Goal: Task Accomplishment & Management: Manage account settings

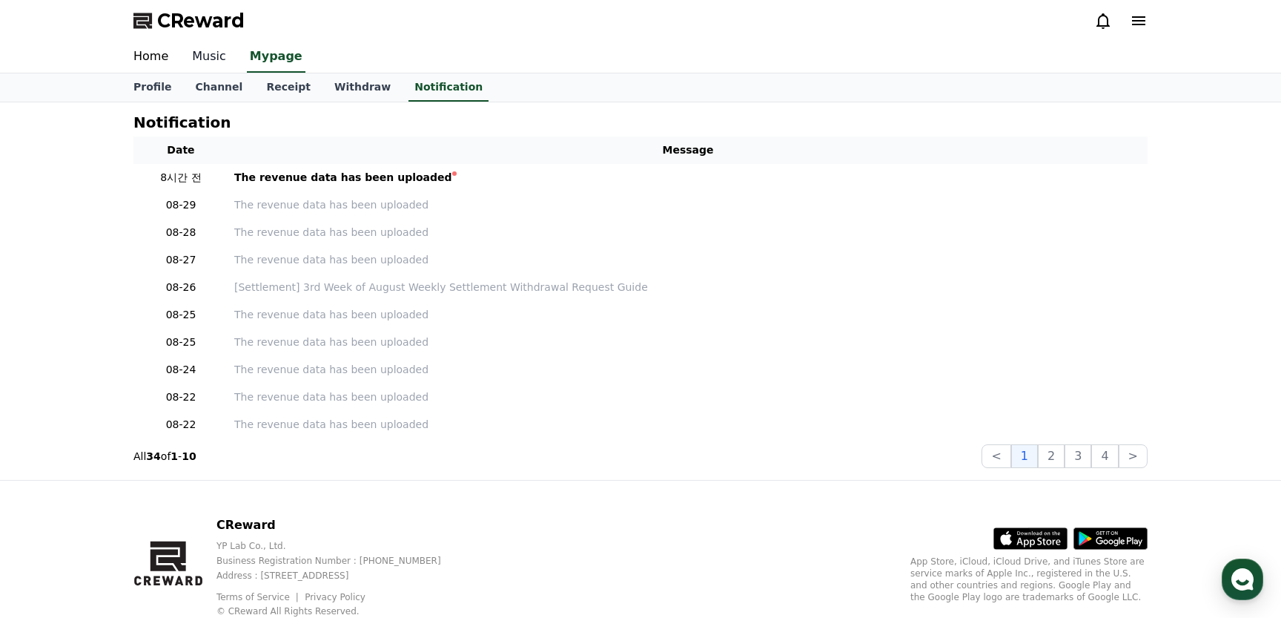
click at [215, 56] on link "Music" at bounding box center [209, 57] width 58 height 31
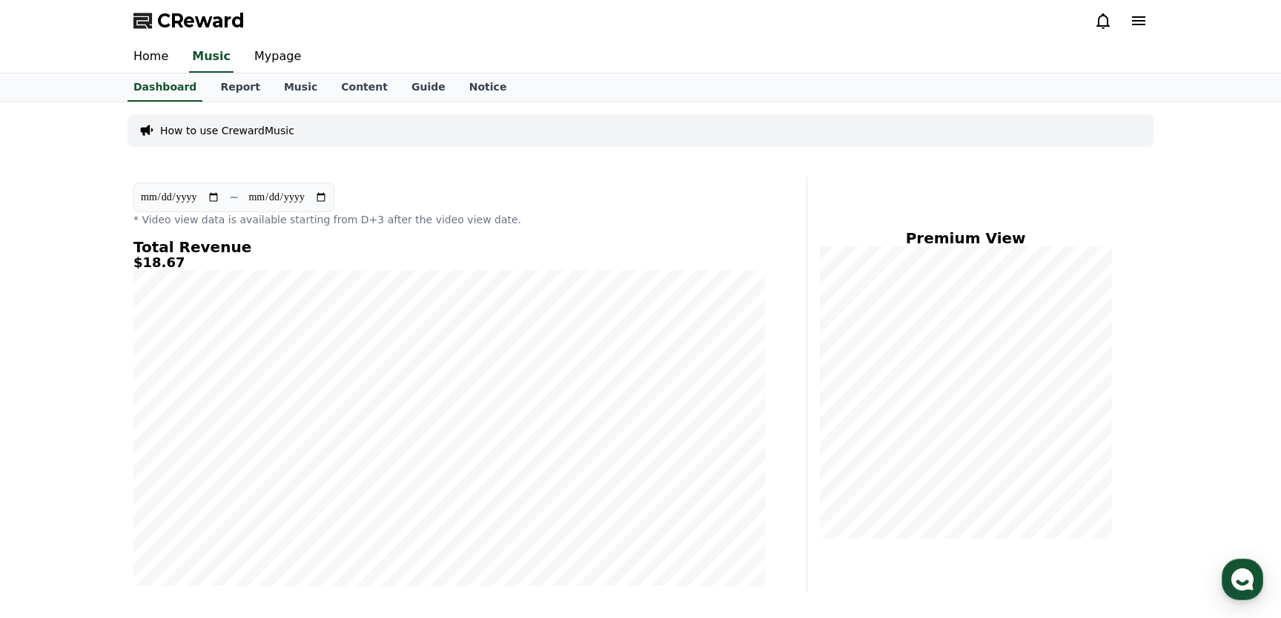
click at [1135, 16] on icon at bounding box center [1138, 20] width 13 height 9
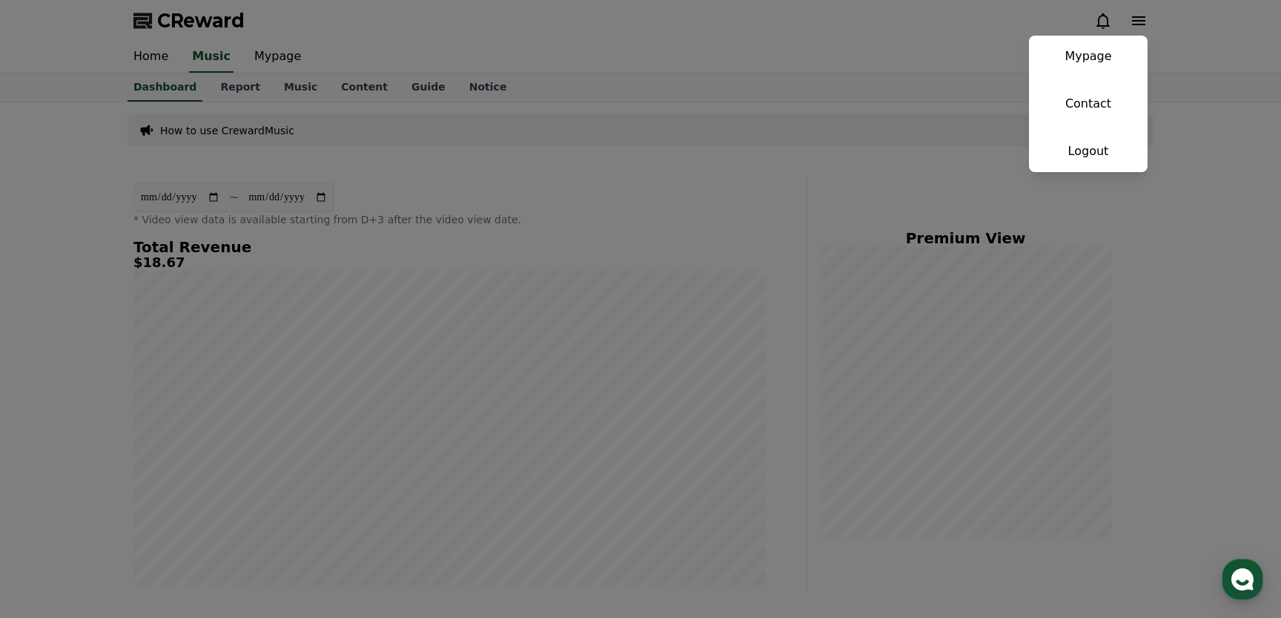
click at [1214, 33] on button "close" at bounding box center [640, 309] width 1281 height 618
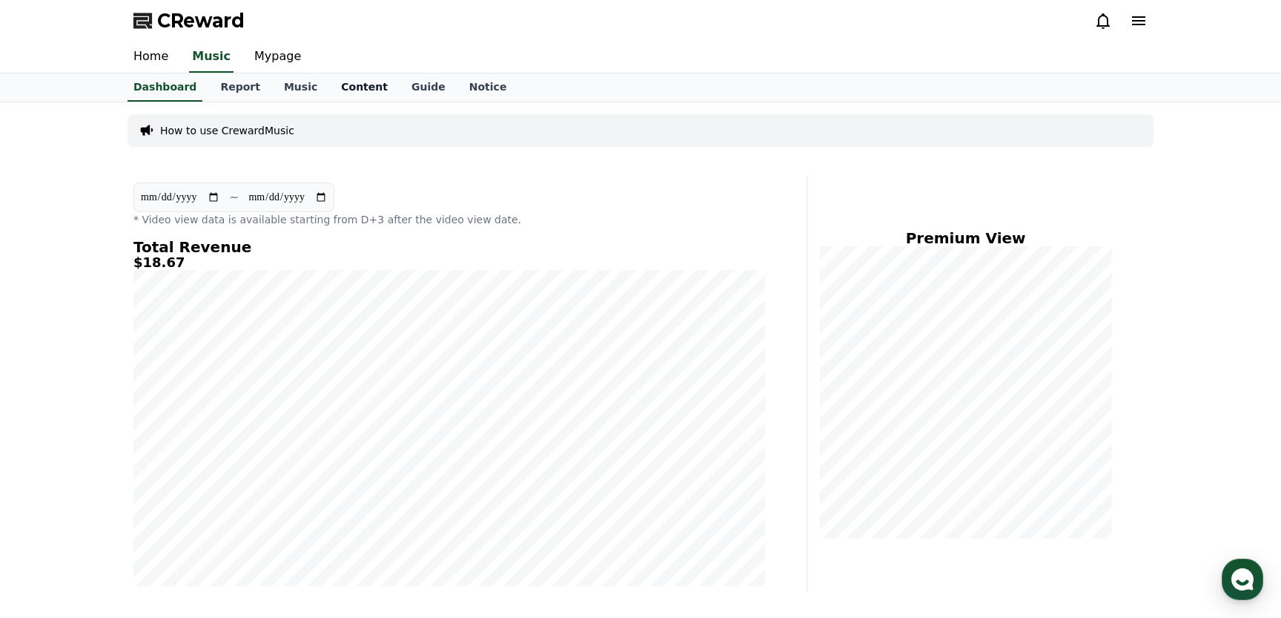
click at [347, 86] on link "Content" at bounding box center [364, 87] width 70 height 28
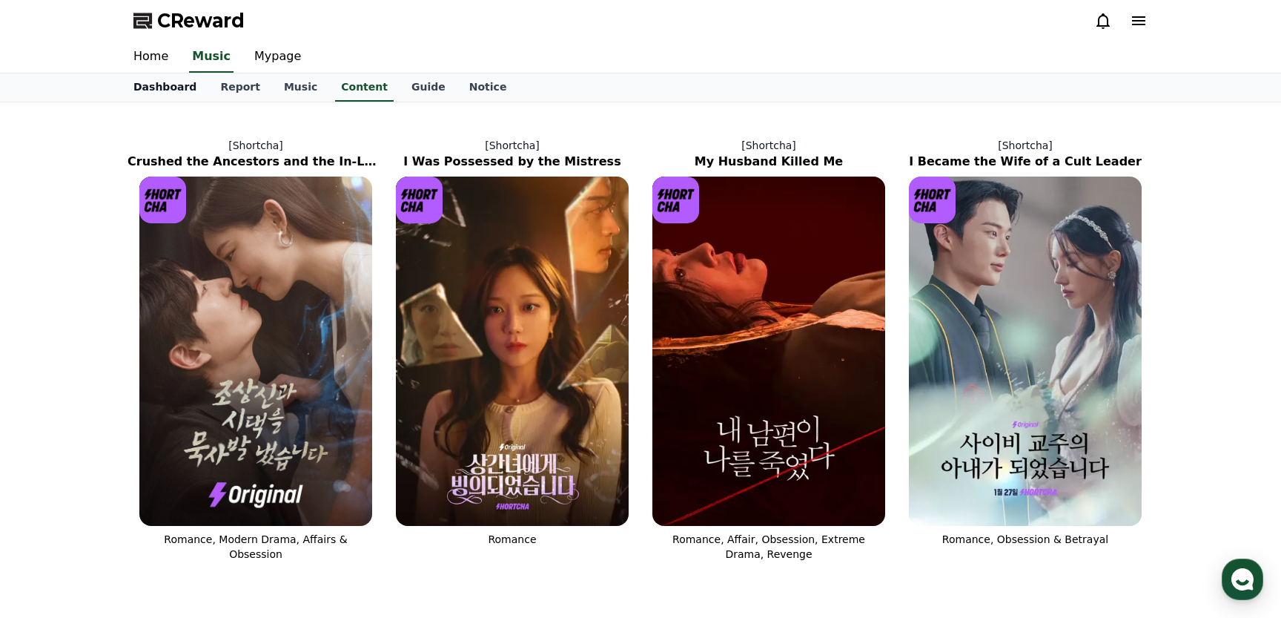
click at [178, 83] on link "Dashboard" at bounding box center [165, 87] width 87 height 28
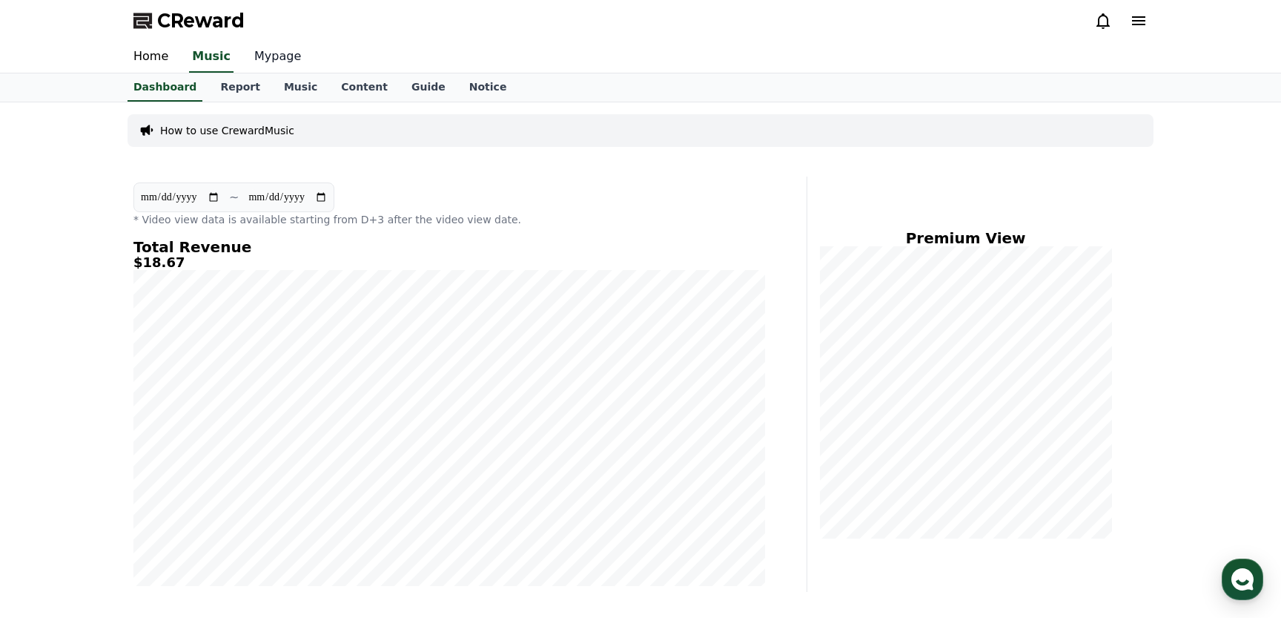
click at [283, 55] on link "Mypage" at bounding box center [277, 57] width 70 height 31
select select "**********"
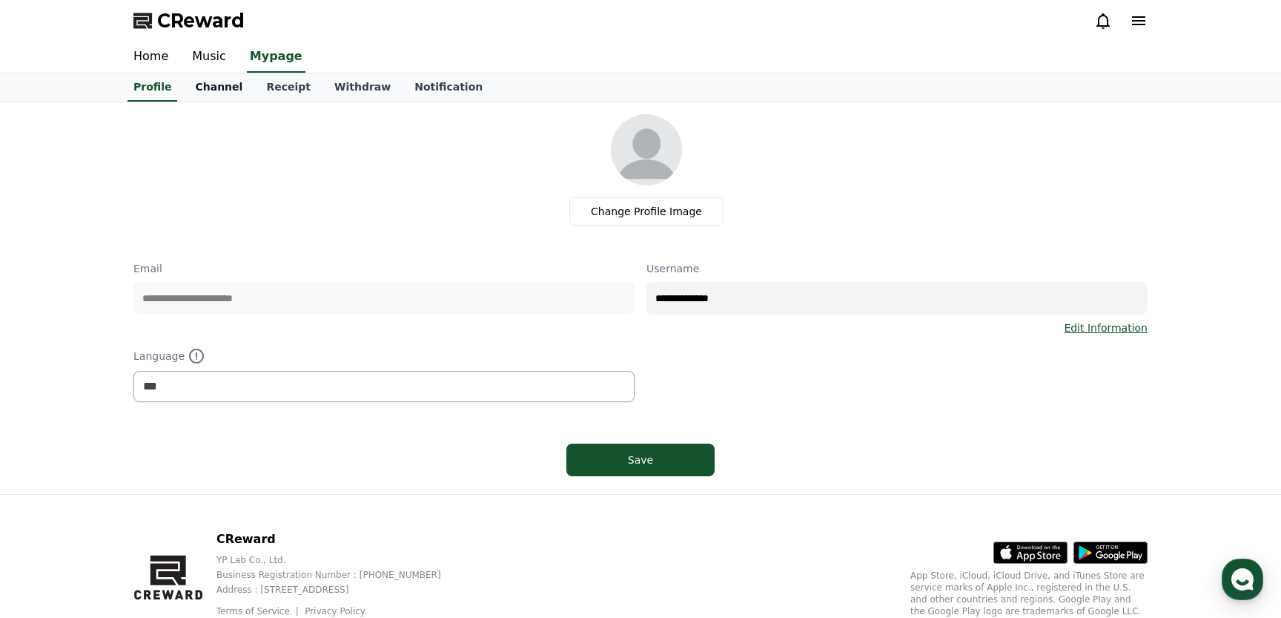
click at [228, 89] on link "Channel" at bounding box center [218, 87] width 71 height 28
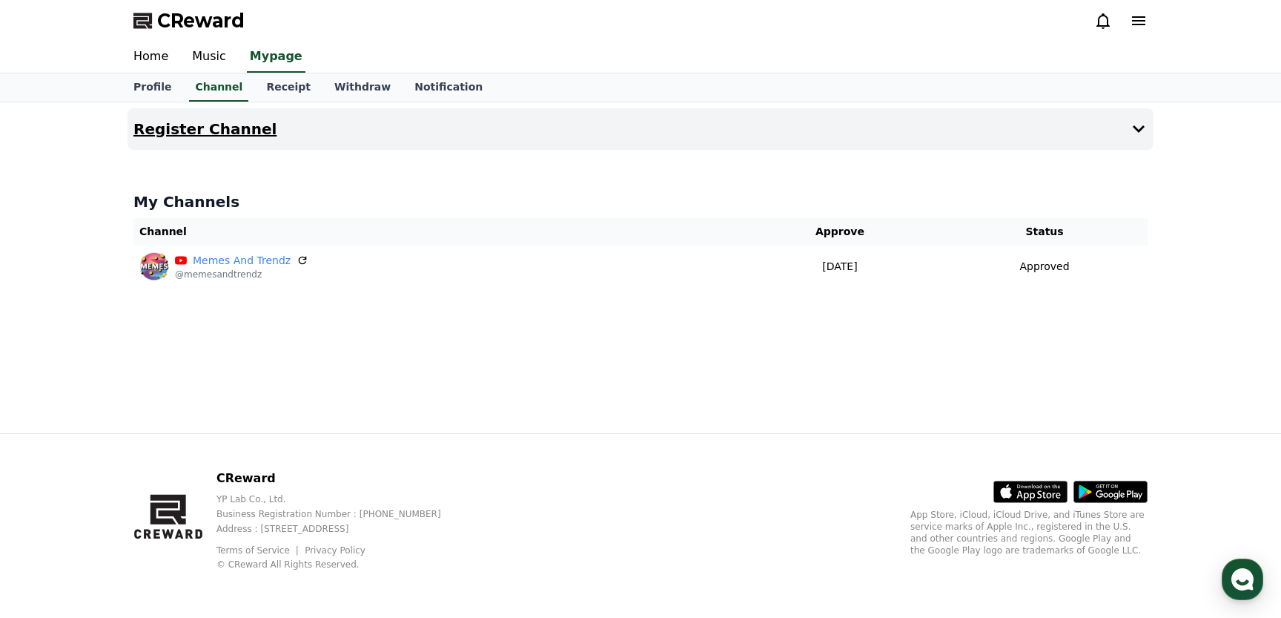
click at [244, 134] on h4 "Register Channel" at bounding box center [204, 129] width 143 height 16
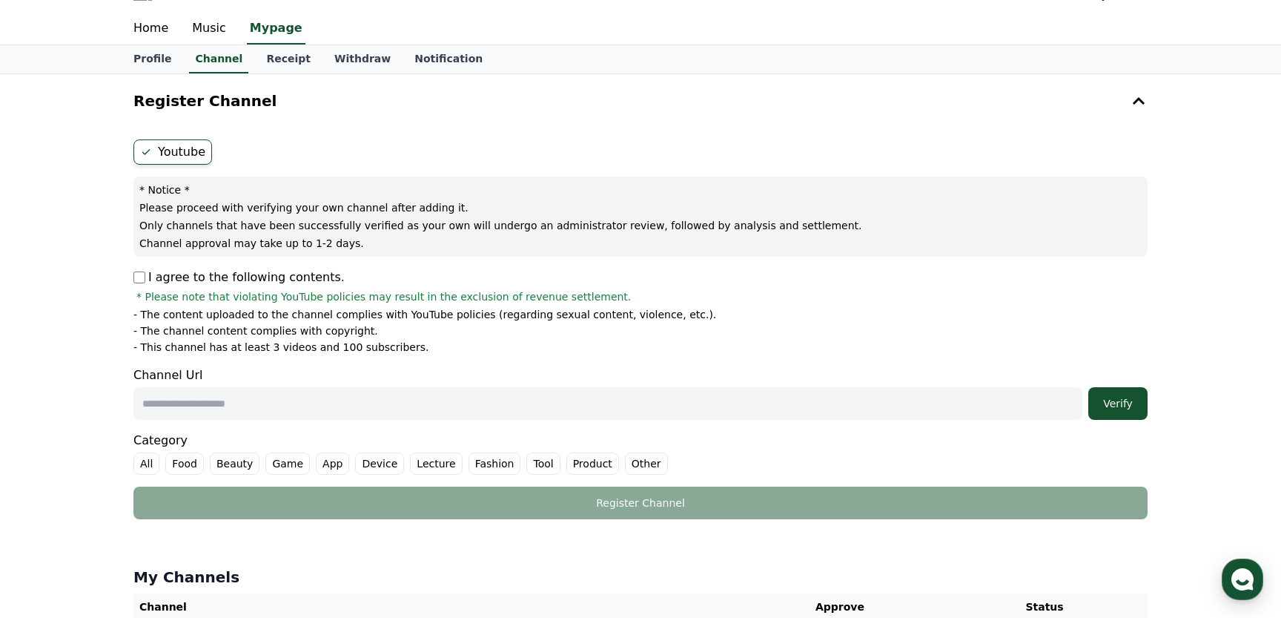
scroll to position [18, 0]
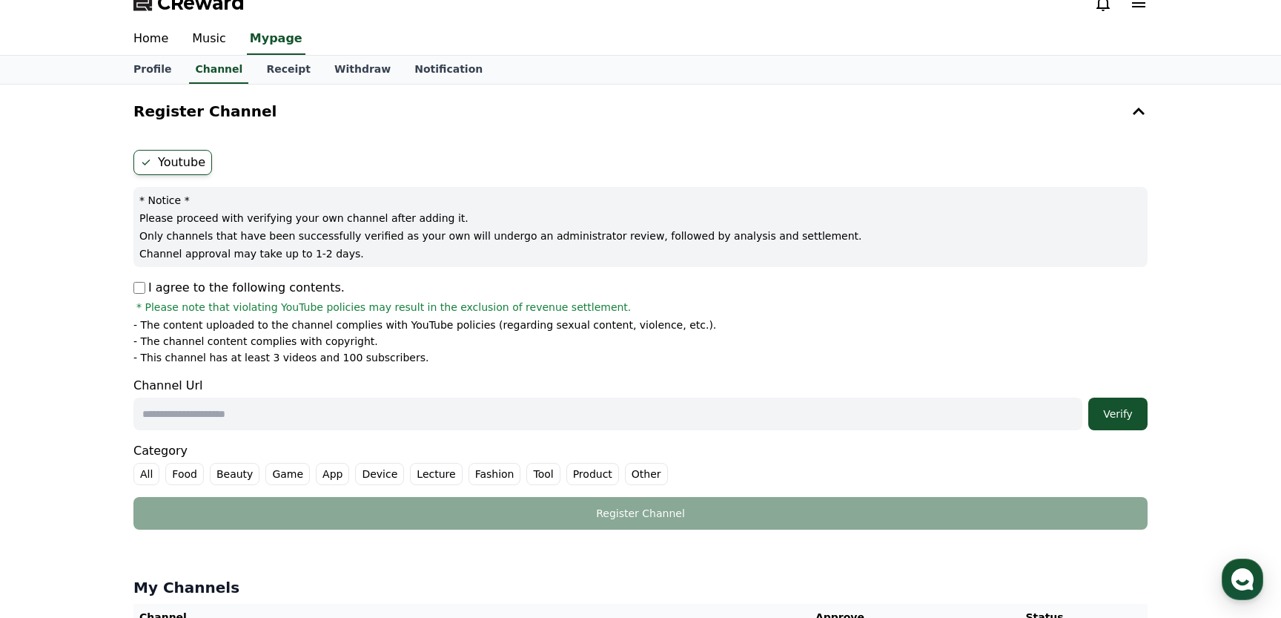
click at [165, 159] on label "Youtube" at bounding box center [172, 162] width 79 height 25
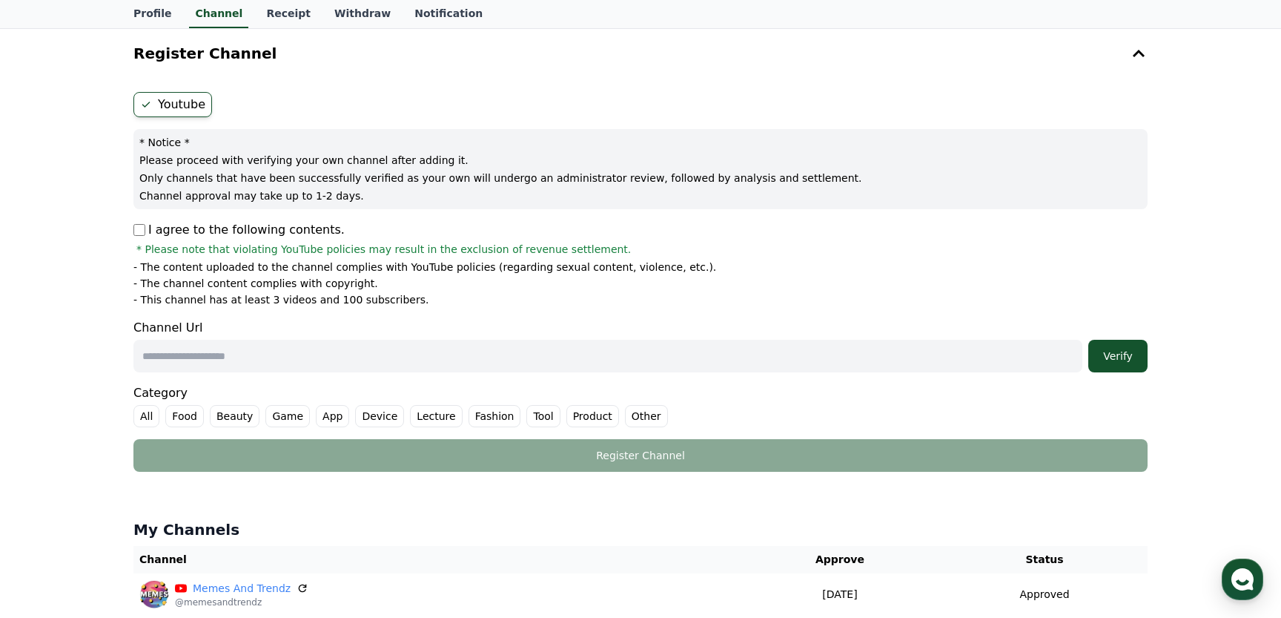
scroll to position [41, 0]
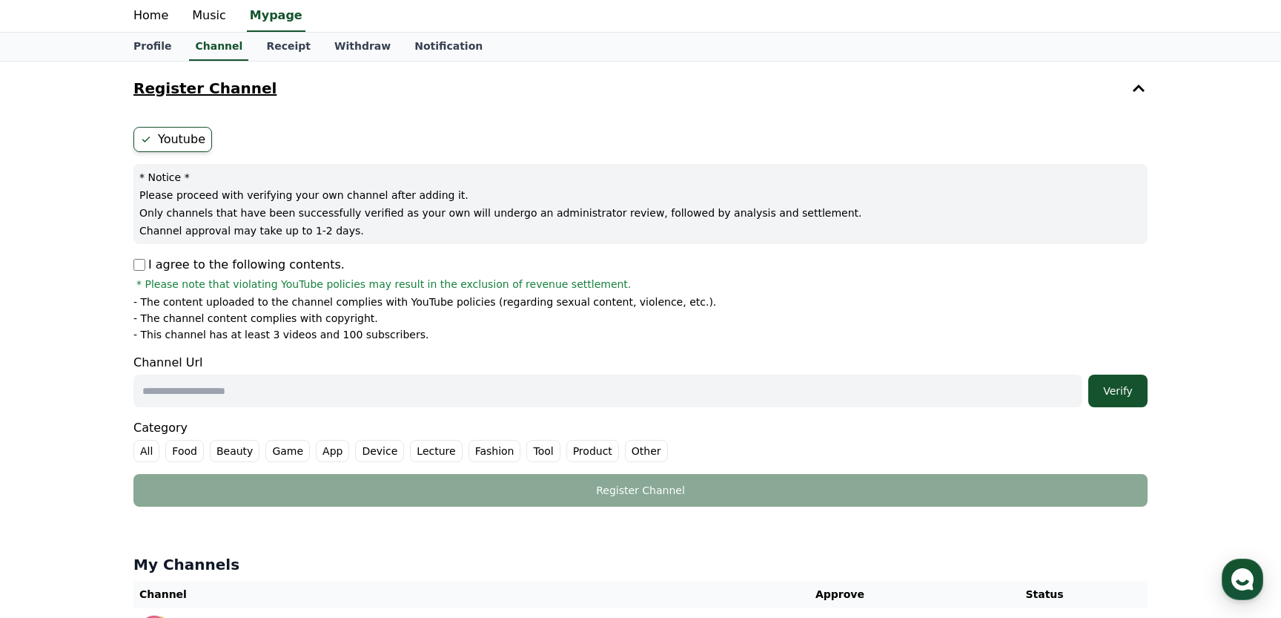
click at [234, 86] on h4 "Register Channel" at bounding box center [204, 88] width 143 height 16
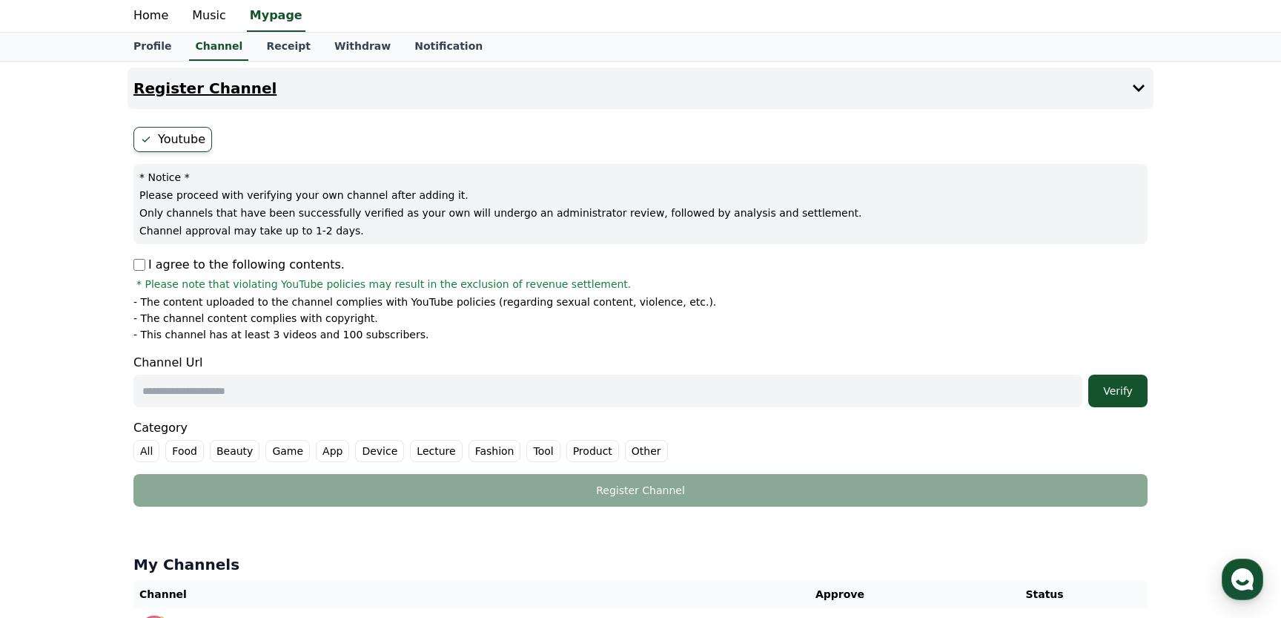
scroll to position [0, 0]
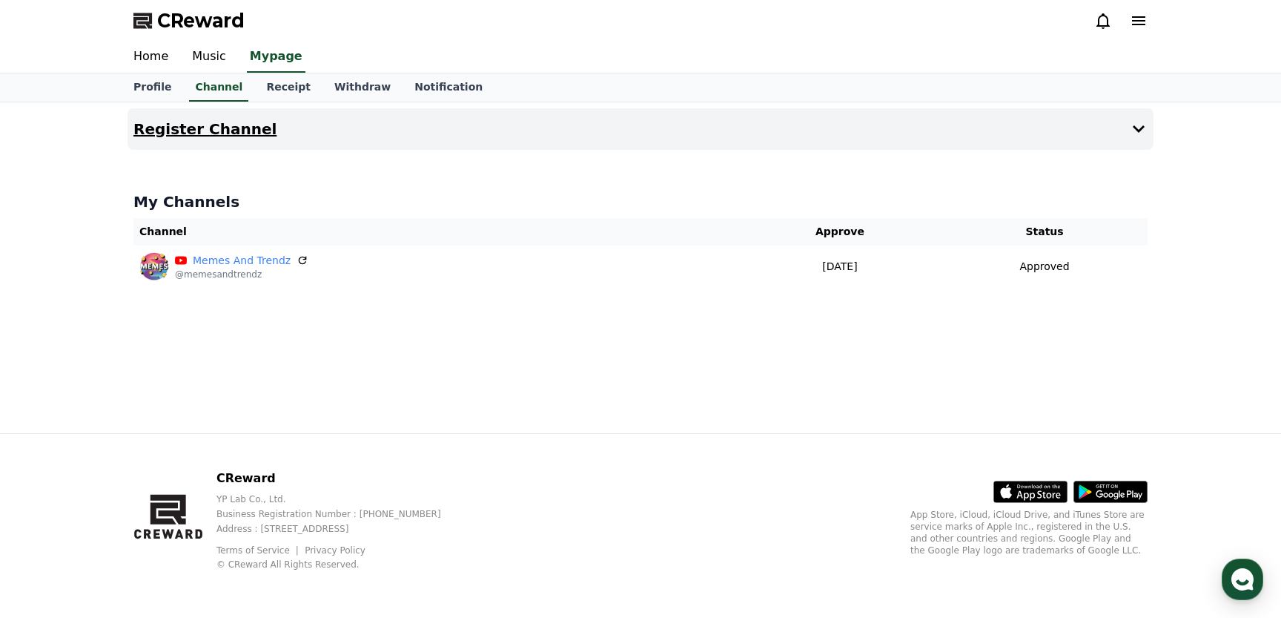
click at [221, 131] on h4 "Register Channel" at bounding box center [204, 129] width 143 height 16
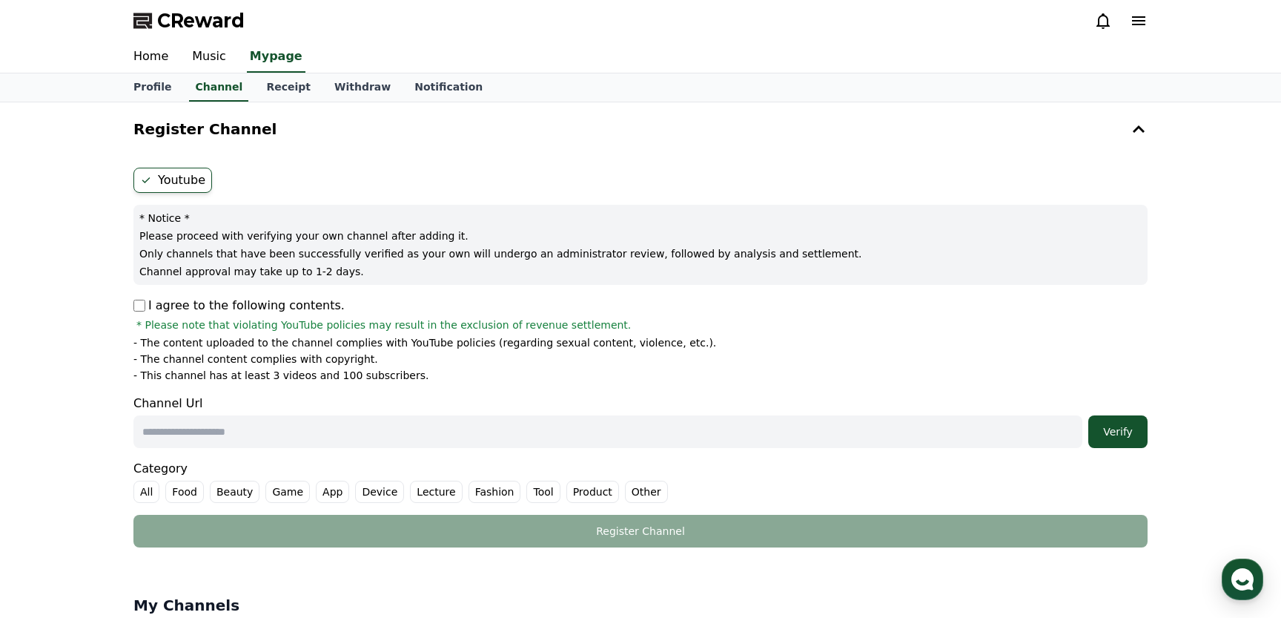
click at [169, 178] on label "Youtube" at bounding box center [172, 180] width 79 height 25
click at [142, 178] on icon at bounding box center [146, 180] width 12 height 12
click at [220, 60] on link "Music" at bounding box center [209, 57] width 58 height 31
